Goal: Task Accomplishment & Management: Use online tool/utility

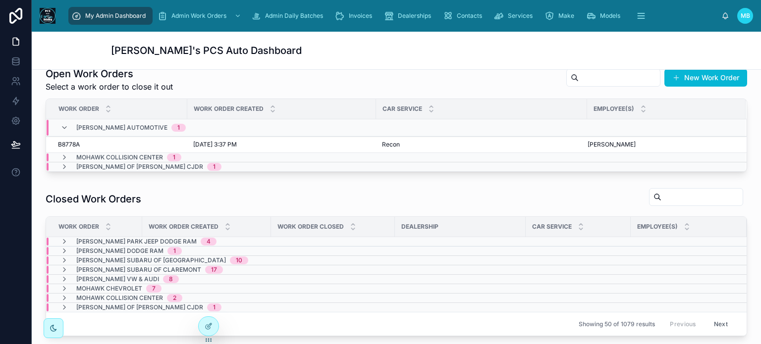
scroll to position [248, 0]
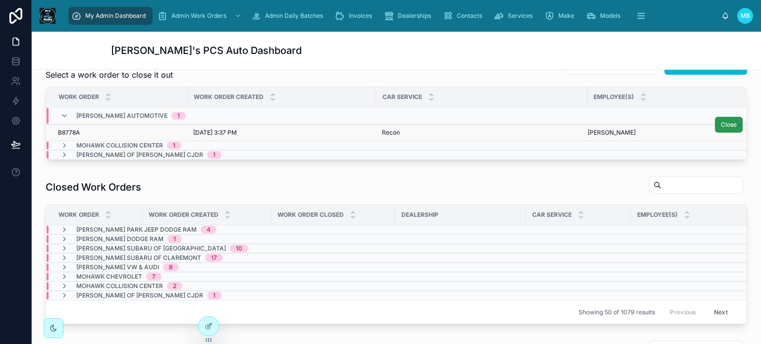
click at [720, 124] on span "Close" at bounding box center [728, 125] width 16 height 8
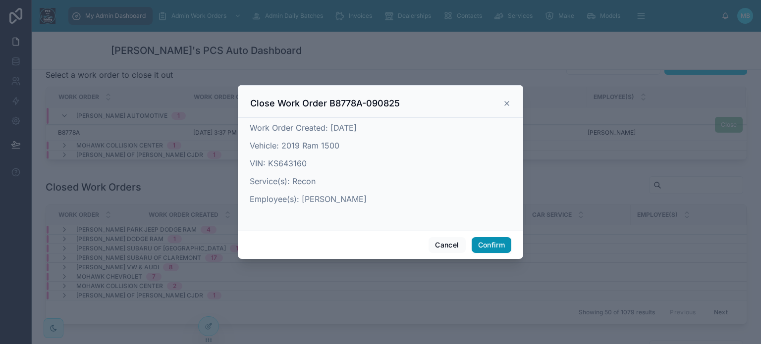
click at [497, 249] on button "Confirm" at bounding box center [491, 245] width 40 height 16
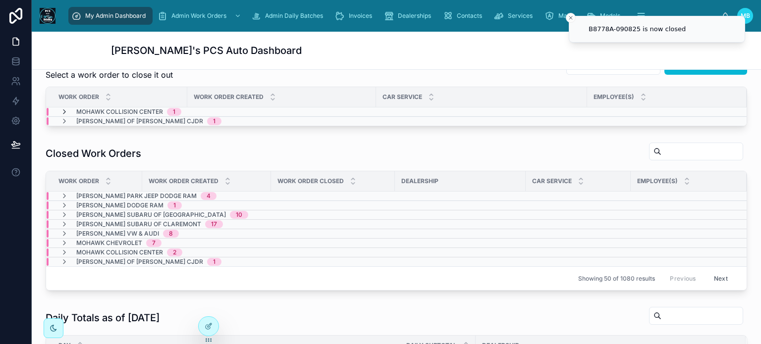
click at [63, 110] on icon at bounding box center [64, 112] width 8 height 8
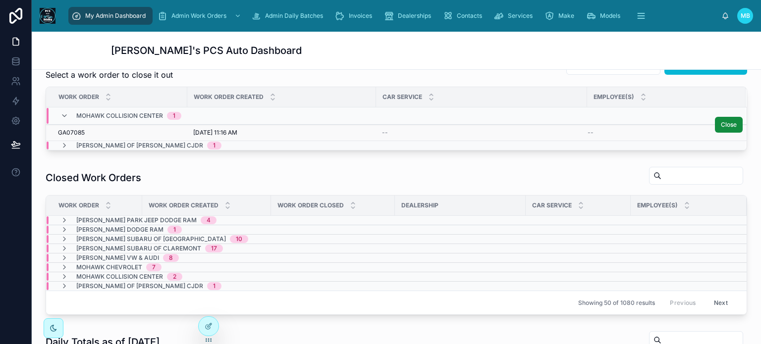
click at [65, 130] on span "GA07085" at bounding box center [71, 133] width 27 height 8
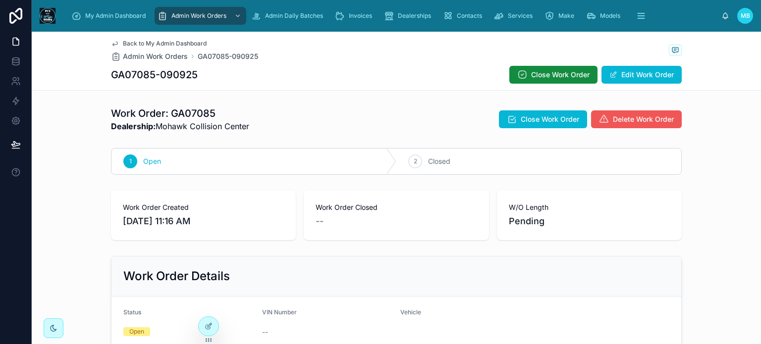
click at [632, 121] on span "Delete Work Order" at bounding box center [642, 119] width 61 height 10
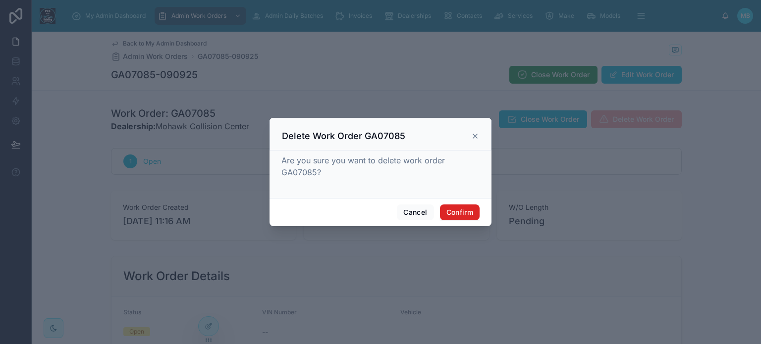
click at [459, 216] on button "Confirm" at bounding box center [460, 212] width 40 height 16
click at [456, 213] on button "Confirm" at bounding box center [460, 212] width 40 height 16
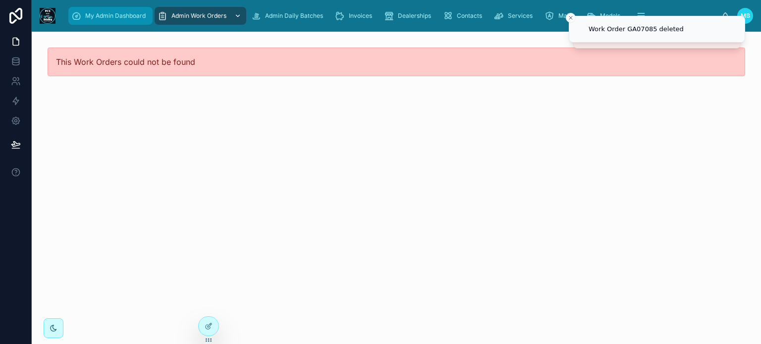
drag, startPoint x: 94, startPoint y: 16, endPoint x: 206, endPoint y: 15, distance: 112.4
click at [95, 16] on span "My Admin Dashboard" at bounding box center [115, 16] width 60 height 8
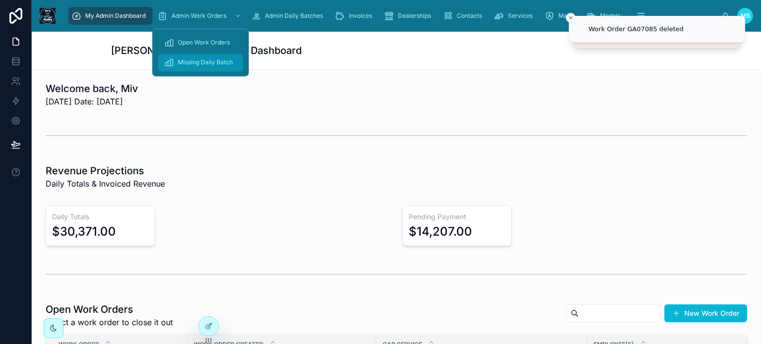
click at [200, 64] on span "Missing Daily Batch" at bounding box center [205, 62] width 55 height 8
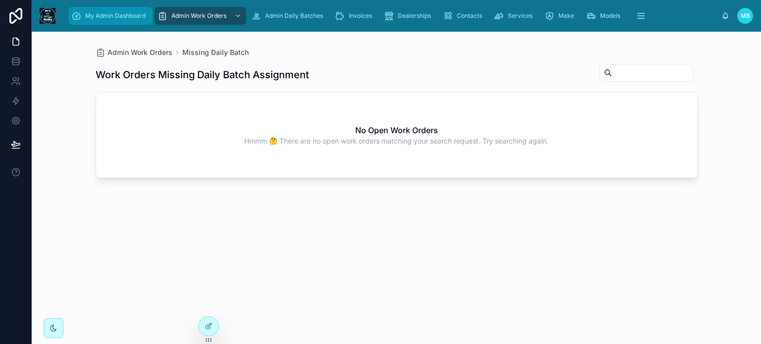
click at [109, 14] on span "My Admin Dashboard" at bounding box center [115, 16] width 60 height 8
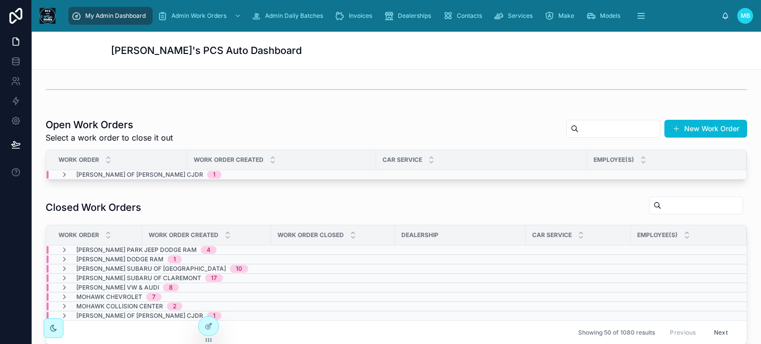
scroll to position [198, 0]
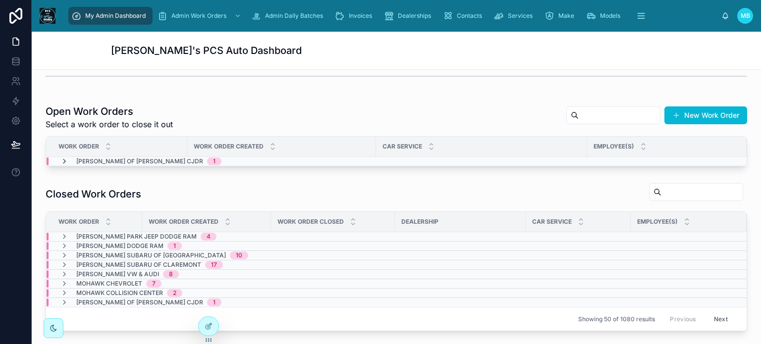
click at [63, 161] on icon at bounding box center [64, 161] width 8 height 8
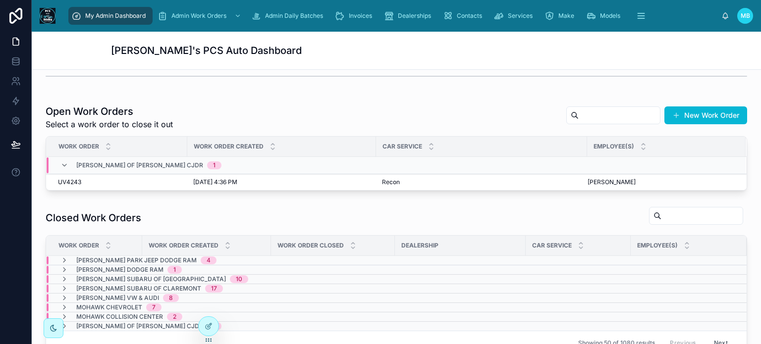
click at [63, 161] on icon at bounding box center [64, 165] width 8 height 8
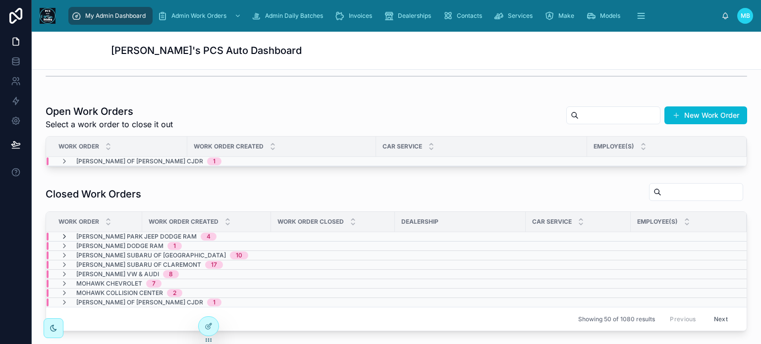
click at [64, 236] on icon at bounding box center [64, 237] width 8 height 8
